Goal: Use online tool/utility: Utilize a website feature to perform a specific function

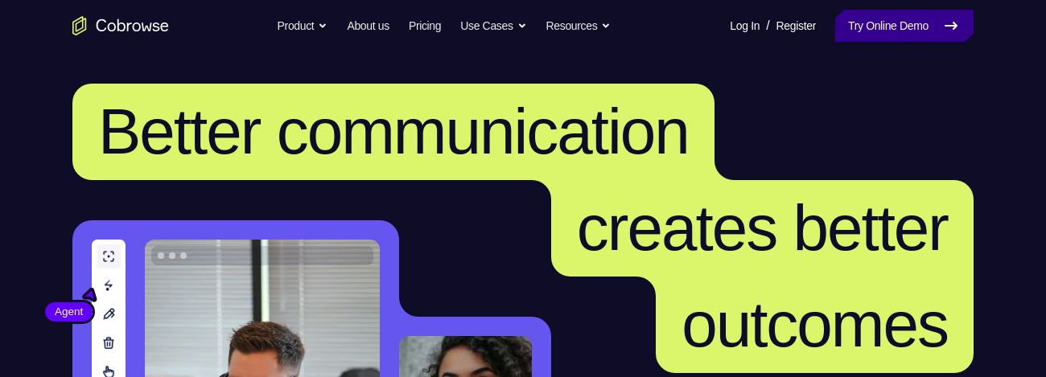
click at [916, 27] on link "Try Online Demo" at bounding box center [904, 26] width 138 height 32
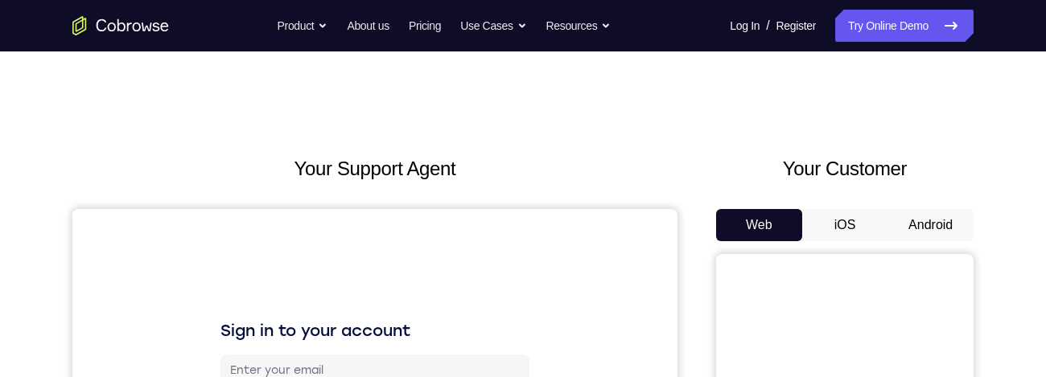
click at [924, 212] on button "Android" at bounding box center [930, 225] width 86 height 32
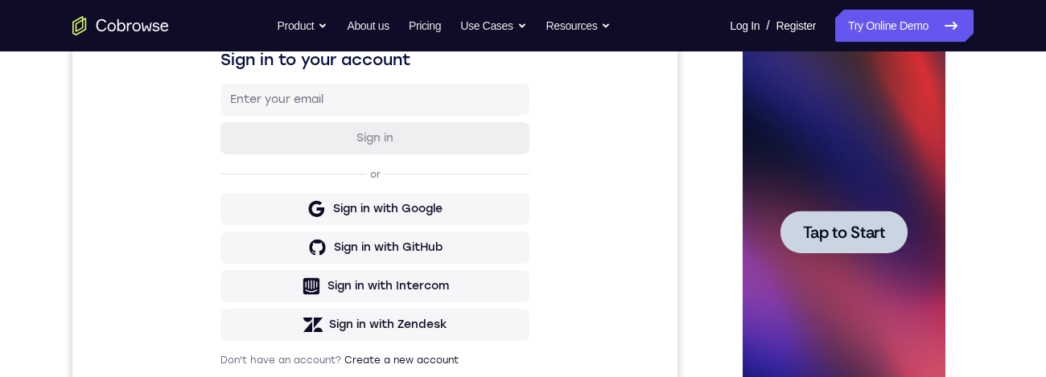
click at [867, 212] on div at bounding box center [843, 232] width 127 height 43
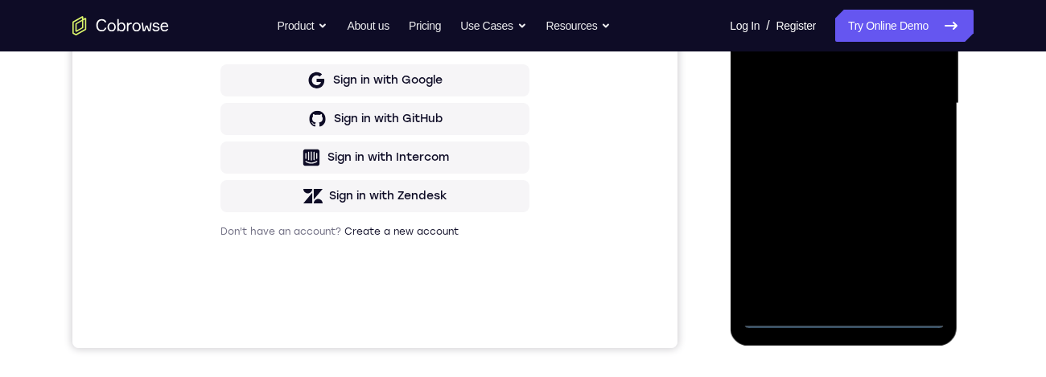
scroll to position [488, 0]
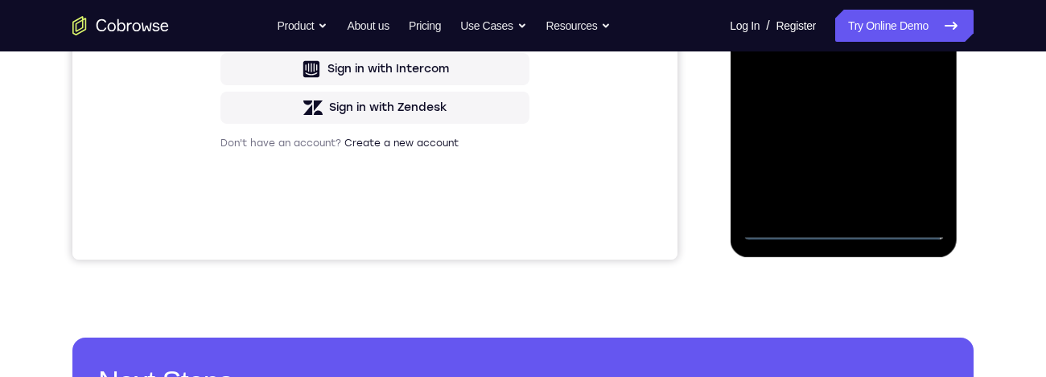
click at [846, 230] on div at bounding box center [843, 15] width 203 height 451
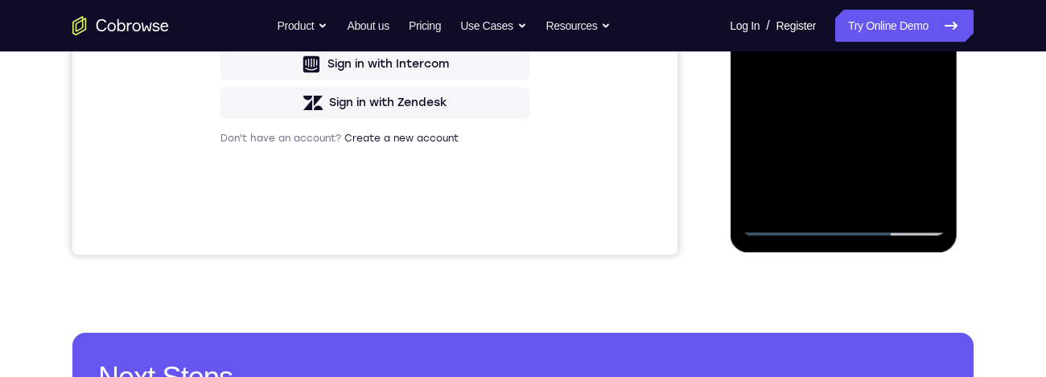
click at [926, 160] on div at bounding box center [843, 10] width 203 height 451
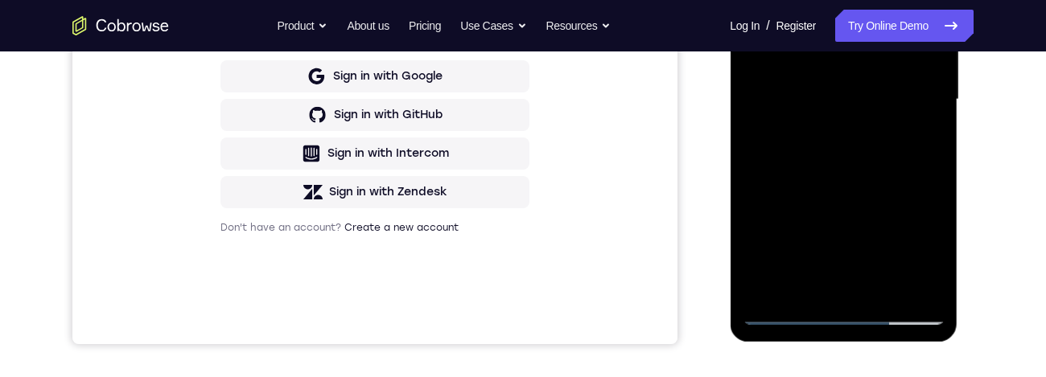
scroll to position [246, 0]
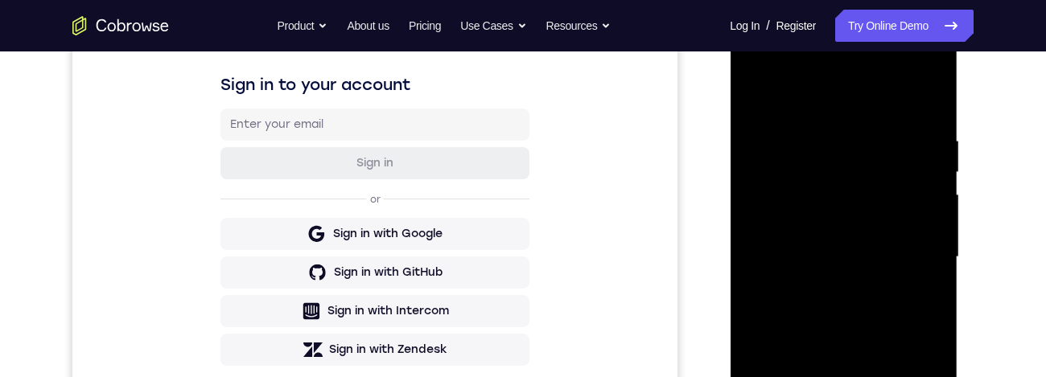
click at [813, 94] on div at bounding box center [843, 257] width 203 height 451
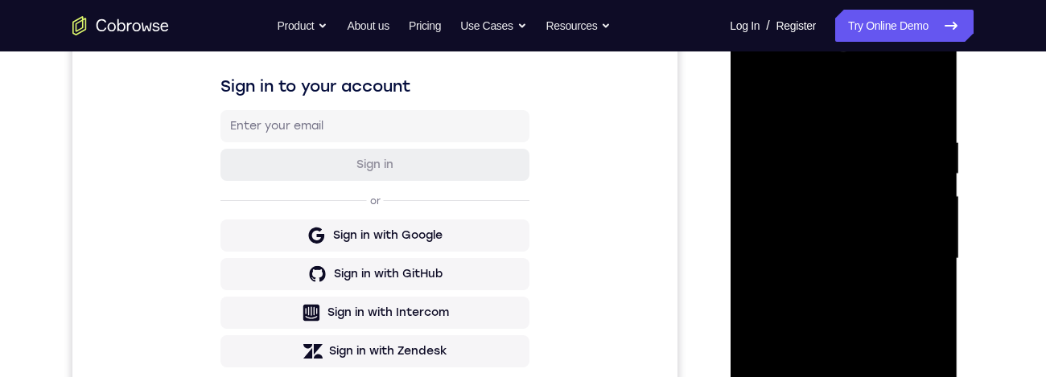
scroll to position [251, 0]
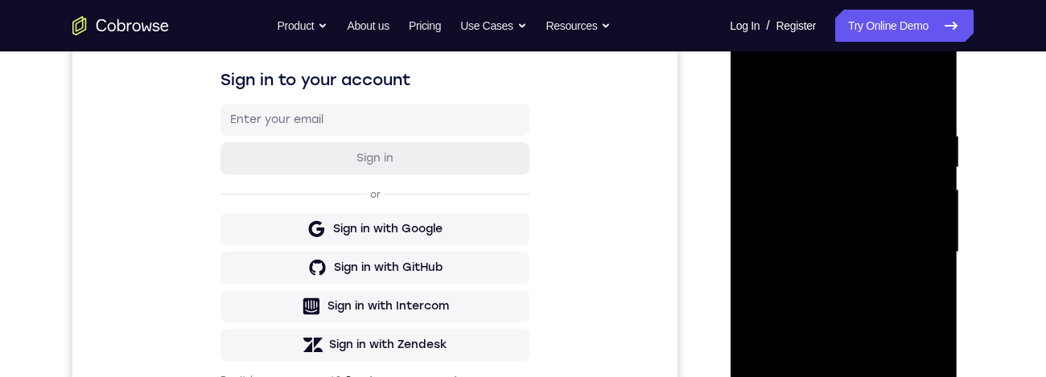
click at [913, 249] on div at bounding box center [843, 252] width 203 height 451
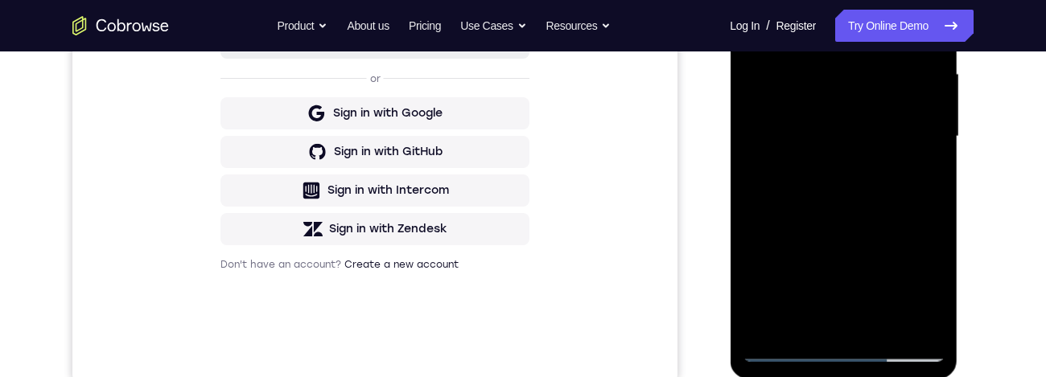
scroll to position [426, 0]
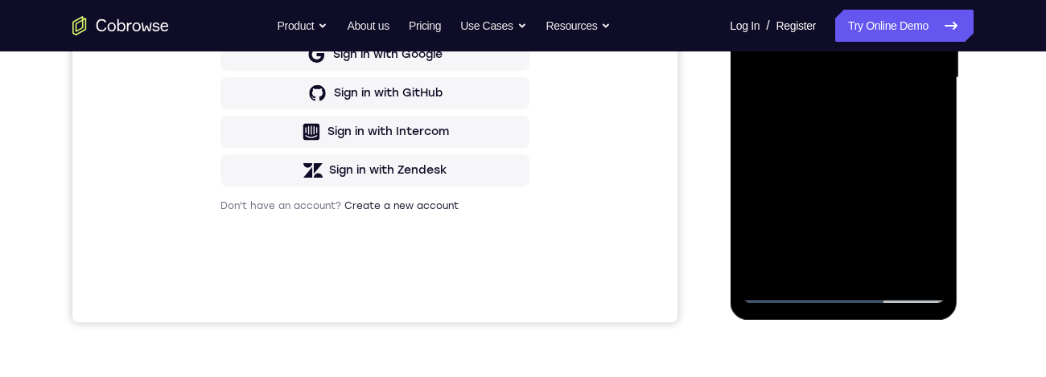
click at [807, 115] on div at bounding box center [843, 78] width 203 height 451
click at [824, 105] on div at bounding box center [843, 78] width 203 height 451
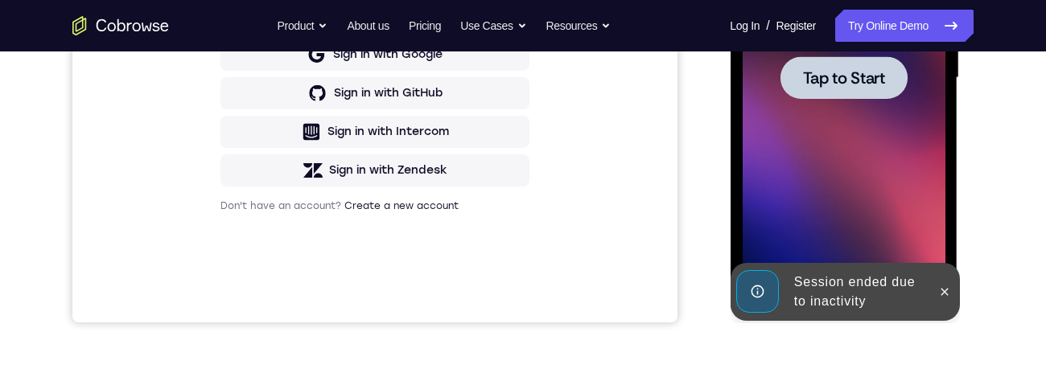
click at [621, 208] on div "Sign in to your account Sign in or Sign in with Google Sign in with GitHub Sign…" at bounding box center [374, 53] width 605 height 539
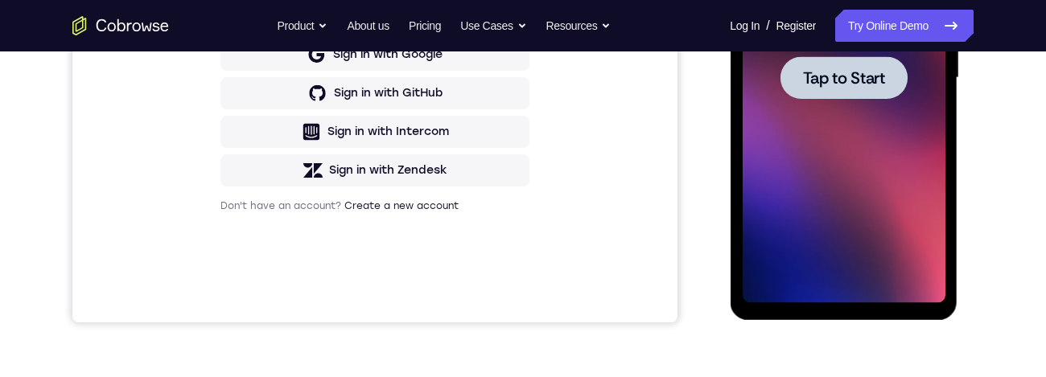
click at [859, 76] on span "Tap to Start" at bounding box center [843, 78] width 82 height 16
